Goal: Task Accomplishment & Management: Use online tool/utility

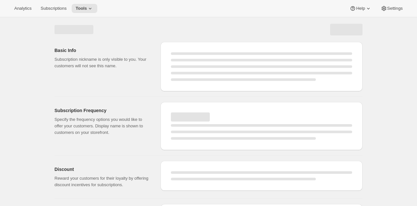
select select "WEEK"
select select "MONTH"
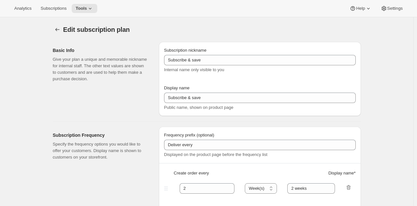
type input "4 Installment subscription for TM"
type input "4 Installment payments"
type input "Billed every"
type input "1"
select select "DAY"
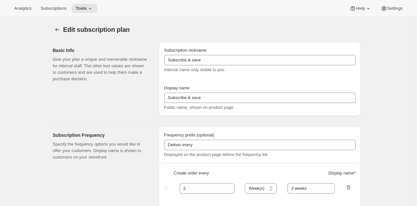
type input "1 month for 4 months"
checkbox input "true"
